Goal: Ask a question

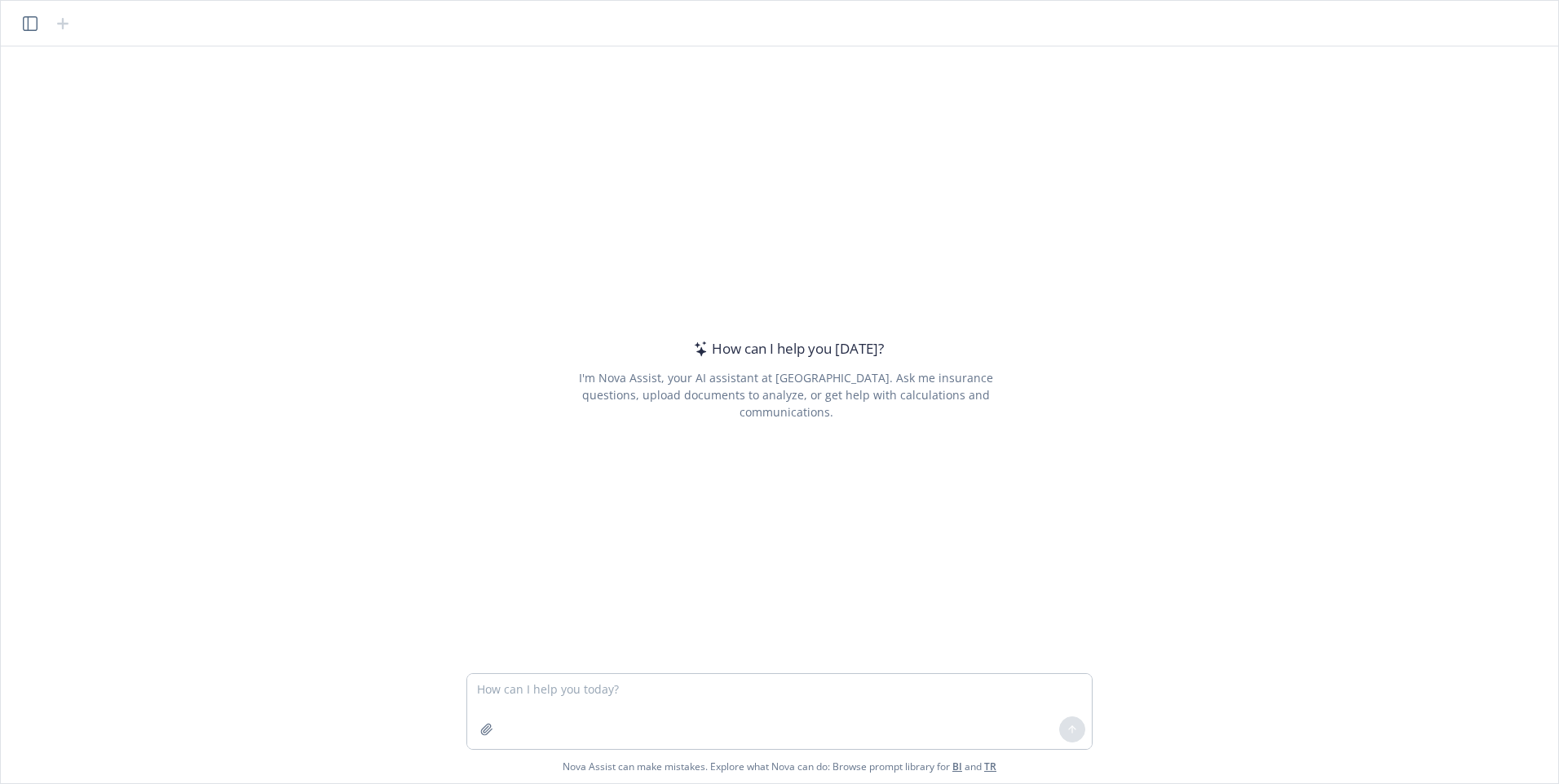
click at [523, 691] on textarea at bounding box center [779, 711] width 625 height 75
type textarea "In SalesForce, where do you go in to add a new case?"
